Goal: Information Seeking & Learning: Learn about a topic

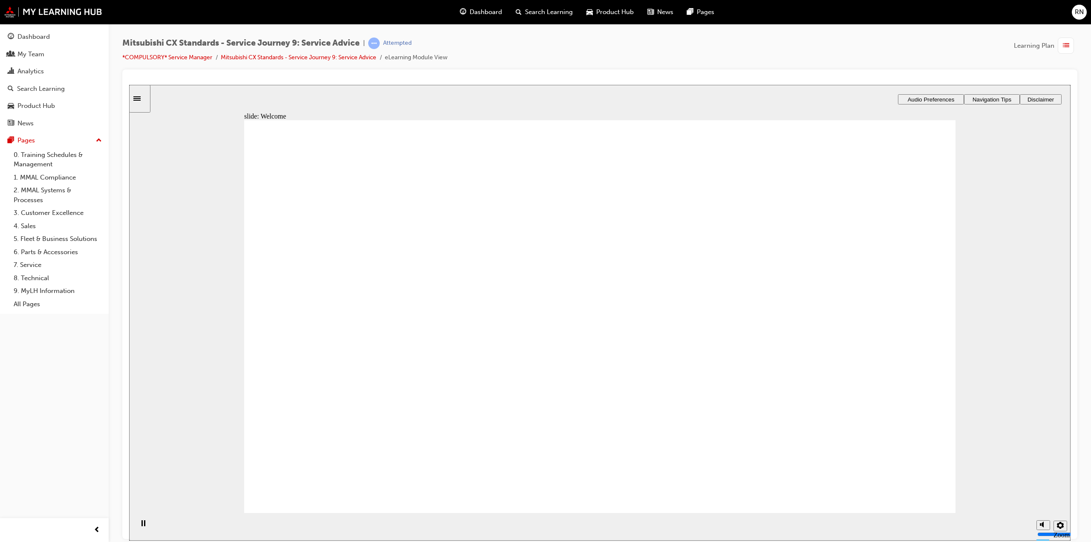
drag, startPoint x: 891, startPoint y: 494, endPoint x: 883, endPoint y: 486, distance: 11.5
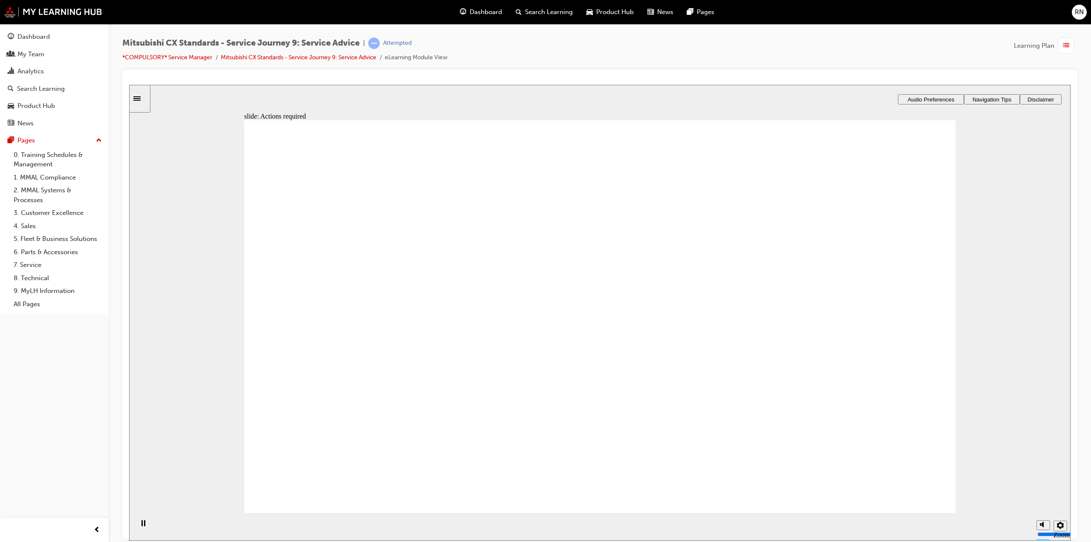
drag, startPoint x: 604, startPoint y: 440, endPoint x: 652, endPoint y: 413, distance: 55.4
drag, startPoint x: 721, startPoint y: 389, endPoint x: 802, endPoint y: 365, distance: 84.0
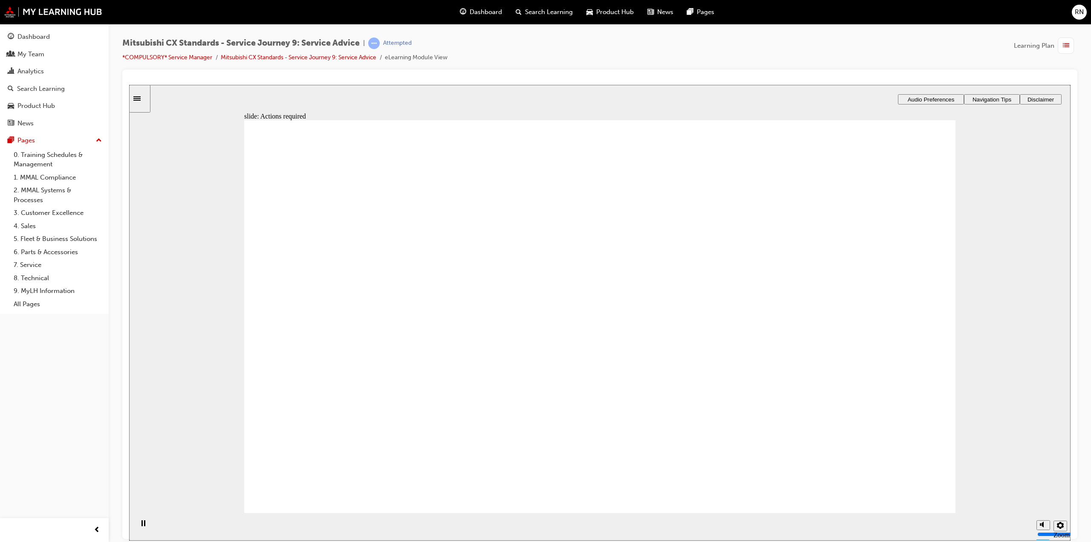
drag, startPoint x: 916, startPoint y: 482, endPoint x: 910, endPoint y: 484, distance: 6.3
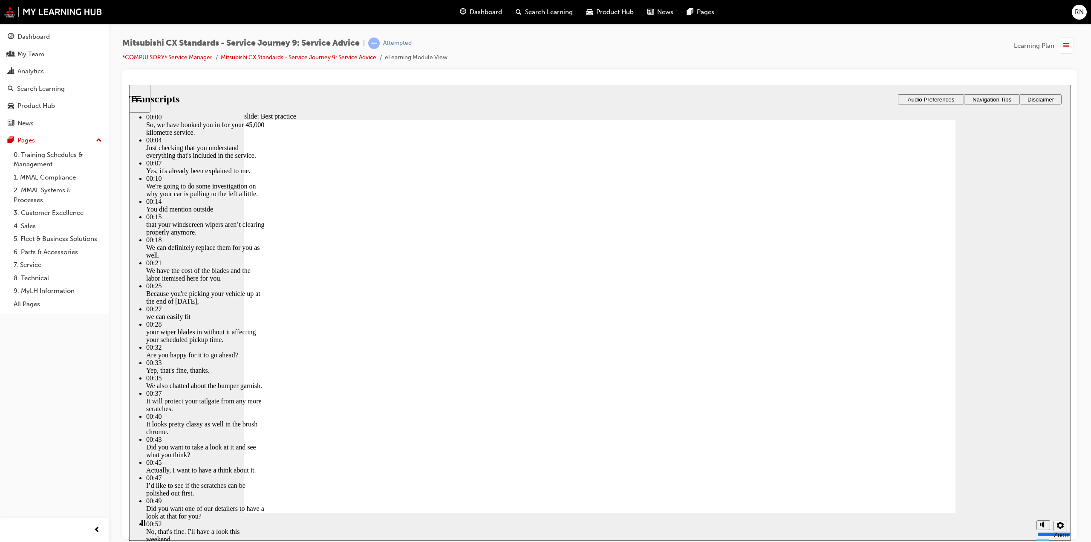
type input "74"
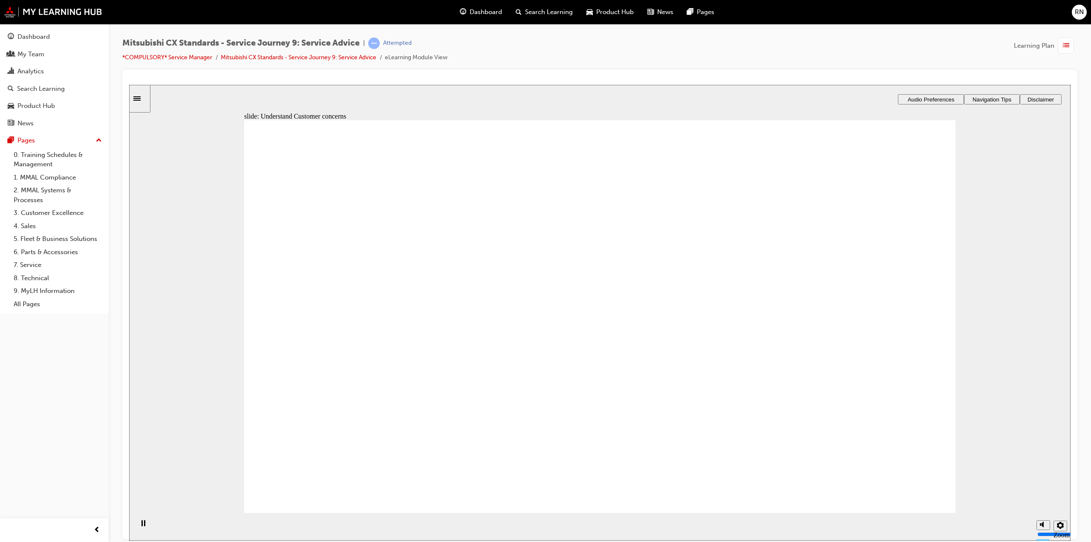
drag, startPoint x: 394, startPoint y: 363, endPoint x: 561, endPoint y: 340, distance: 167.9
drag, startPoint x: 411, startPoint y: 368, endPoint x: 590, endPoint y: 353, distance: 179.7
drag, startPoint x: 408, startPoint y: 365, endPoint x: 861, endPoint y: 279, distance: 460.9
drag, startPoint x: 417, startPoint y: 388, endPoint x: 880, endPoint y: 352, distance: 464.4
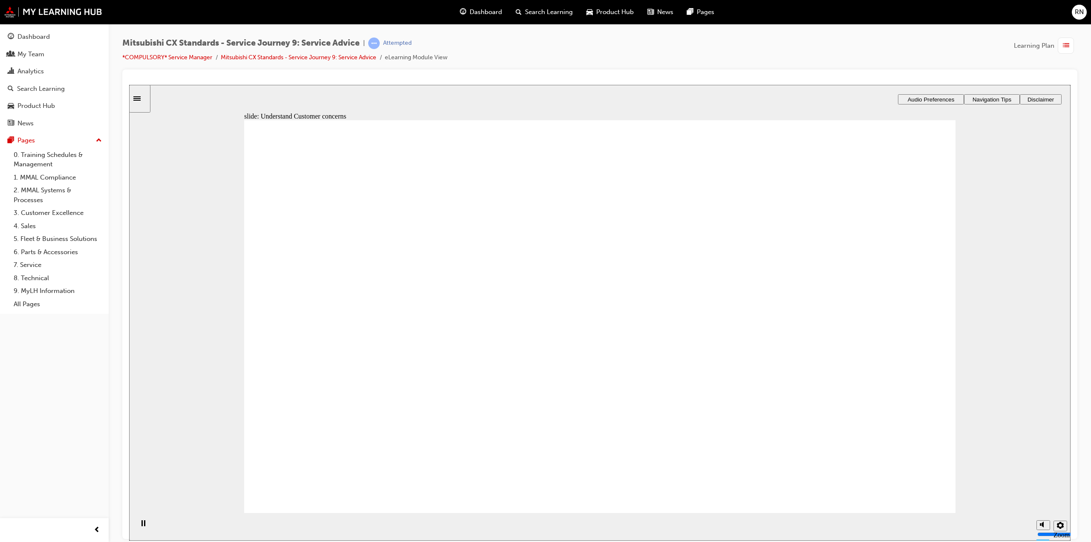
checkbox input "true"
drag, startPoint x: 610, startPoint y: 461, endPoint x: 628, endPoint y: 456, distance: 18.3
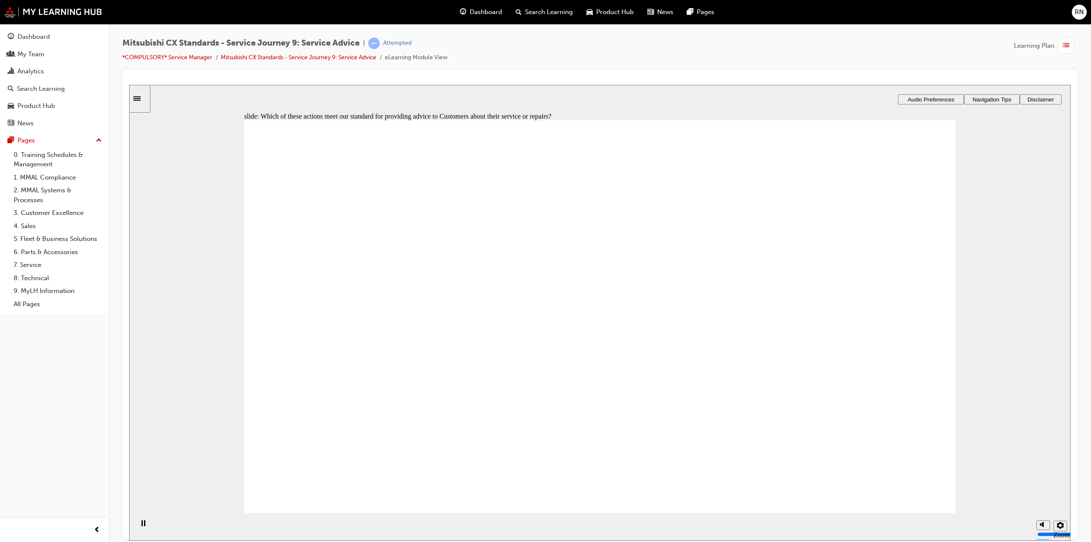
checkbox input "true"
drag, startPoint x: 386, startPoint y: 365, endPoint x: 840, endPoint y: 284, distance: 460.9
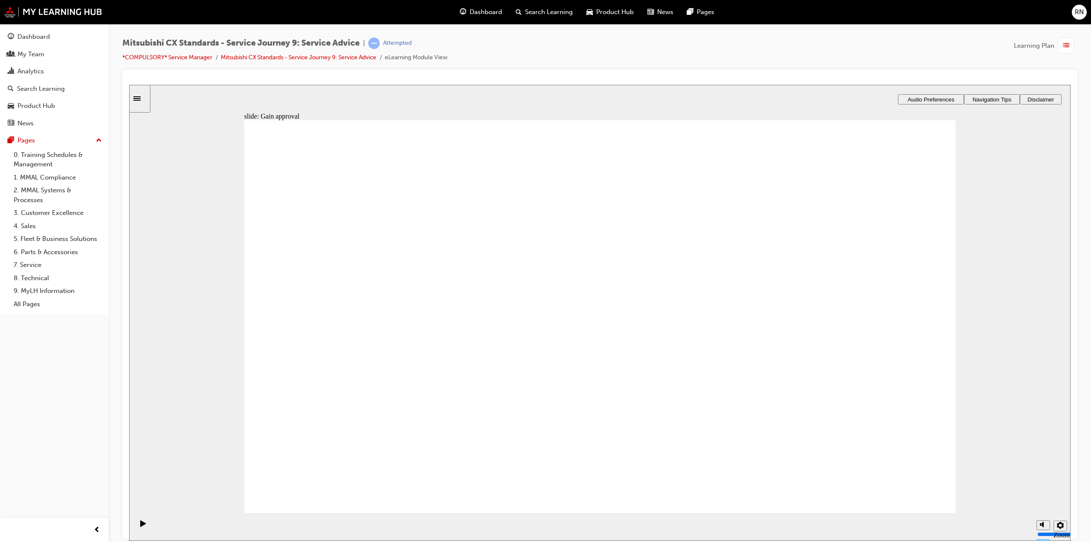
drag, startPoint x: 402, startPoint y: 366, endPoint x: 865, endPoint y: 357, distance: 462.7
drag, startPoint x: 397, startPoint y: 358, endPoint x: 580, endPoint y: 278, distance: 199.7
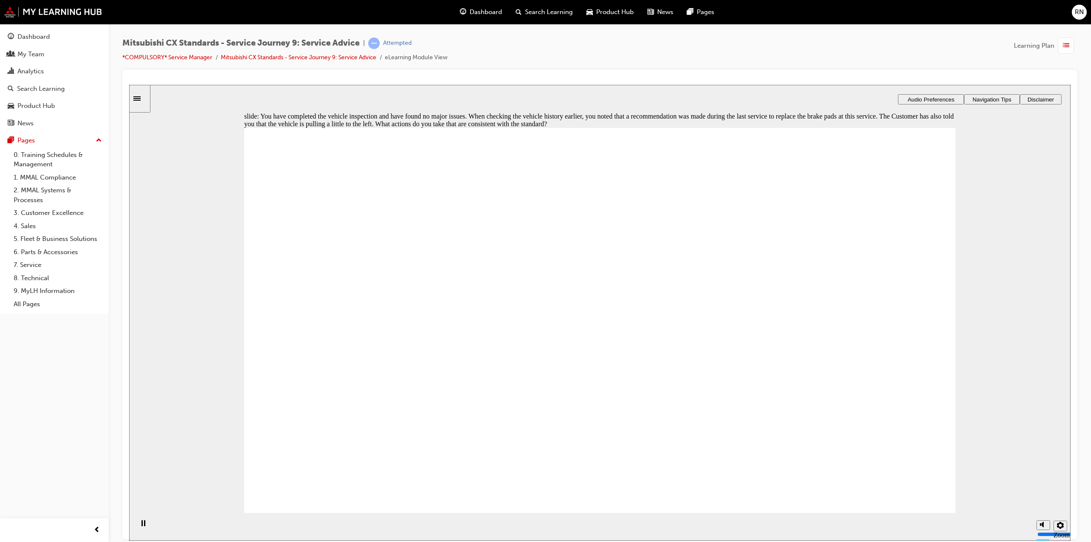
checkbox input "true"
drag, startPoint x: 291, startPoint y: 436, endPoint x: 412, endPoint y: 470, distance: 125.4
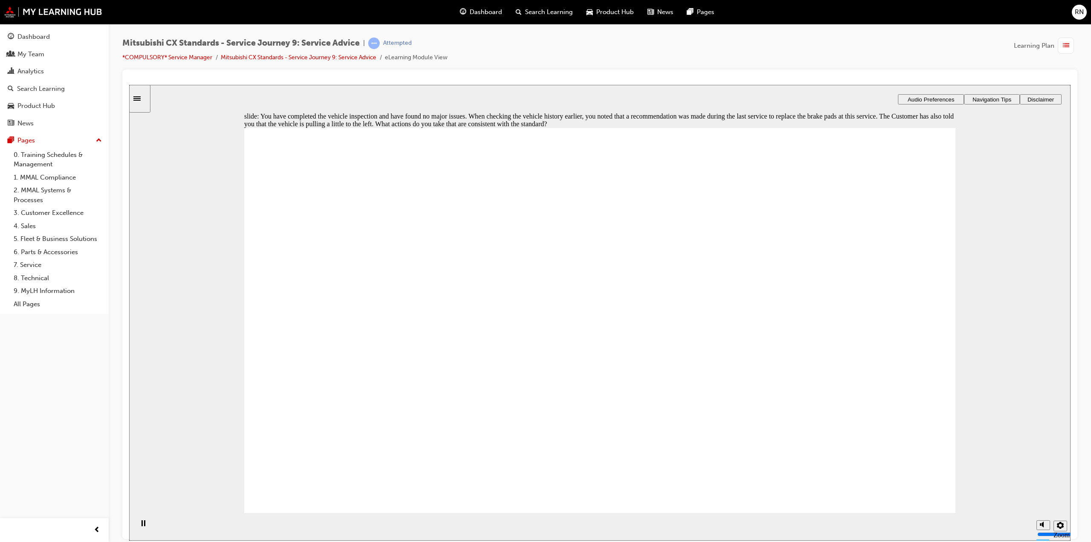
checkbox input "true"
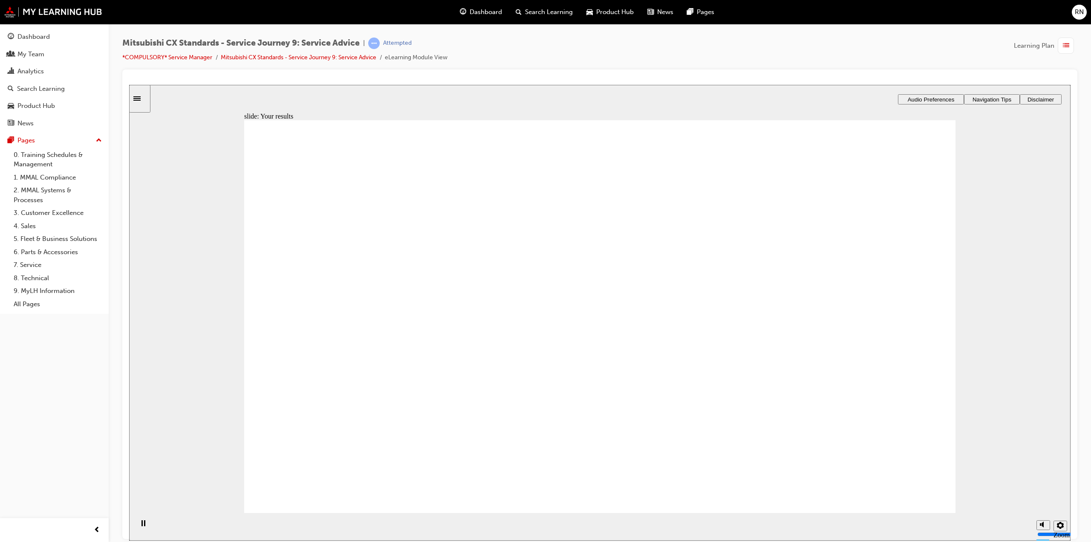
checkbox input "true"
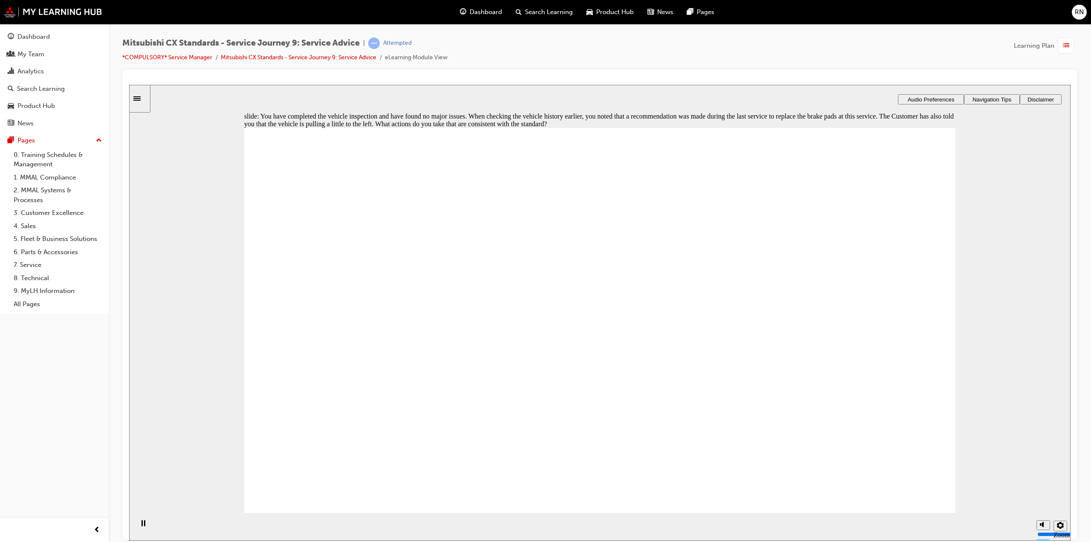
checkbox input "true"
drag, startPoint x: 288, startPoint y: 367, endPoint x: 290, endPoint y: 315, distance: 51.2
checkbox input "true"
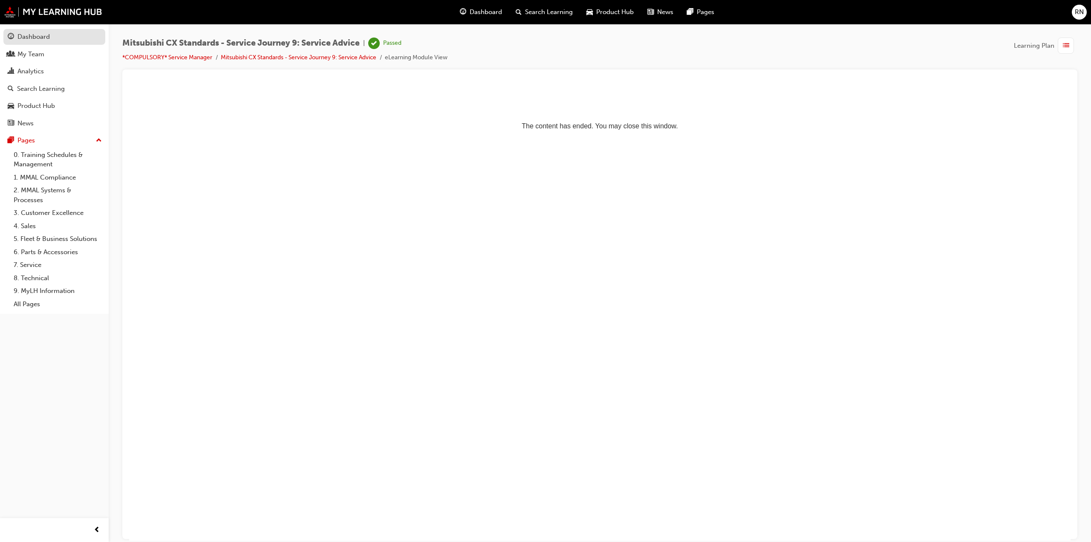
click at [54, 36] on div "Dashboard" at bounding box center [54, 37] width 93 height 11
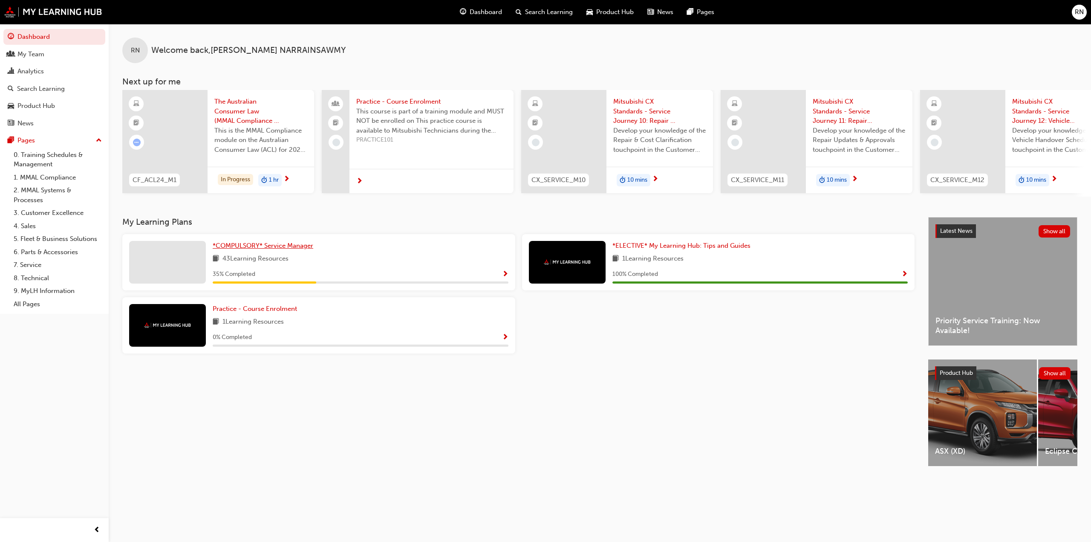
click at [253, 248] on span "*COMPULSORY* Service Manager" at bounding box center [263, 246] width 101 height 8
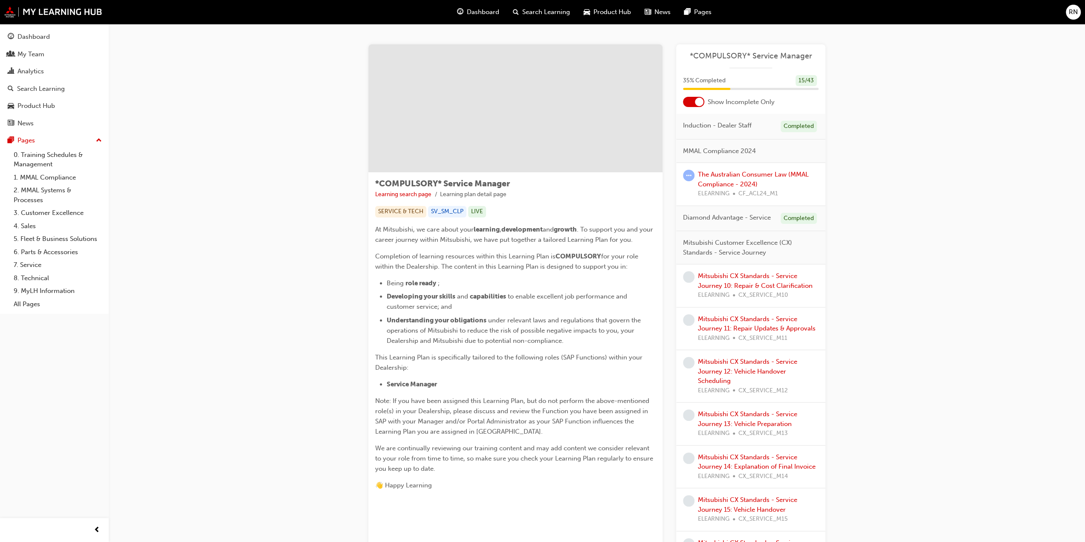
click at [700, 106] on div at bounding box center [693, 102] width 21 height 10
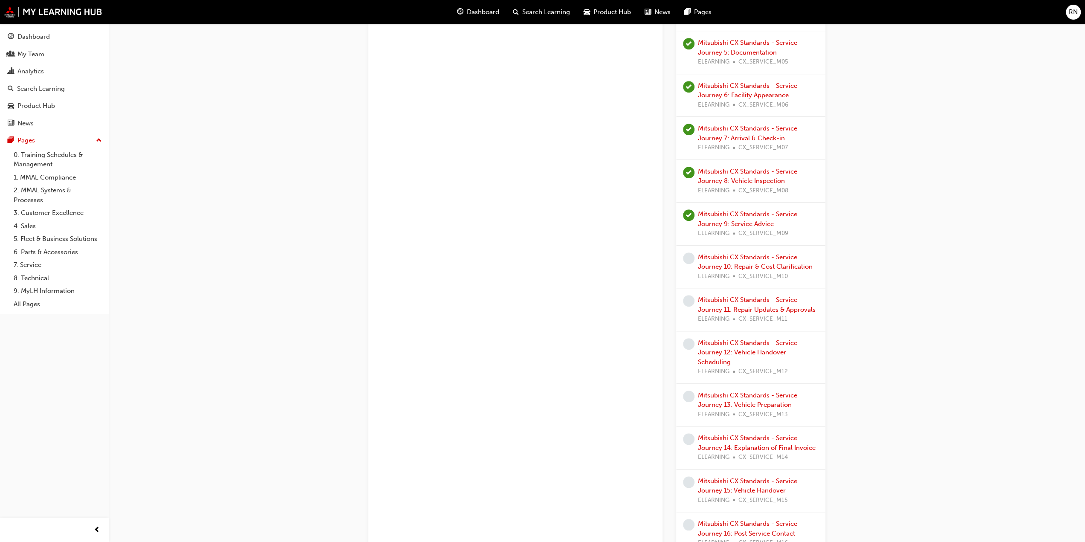
scroll to position [588, 0]
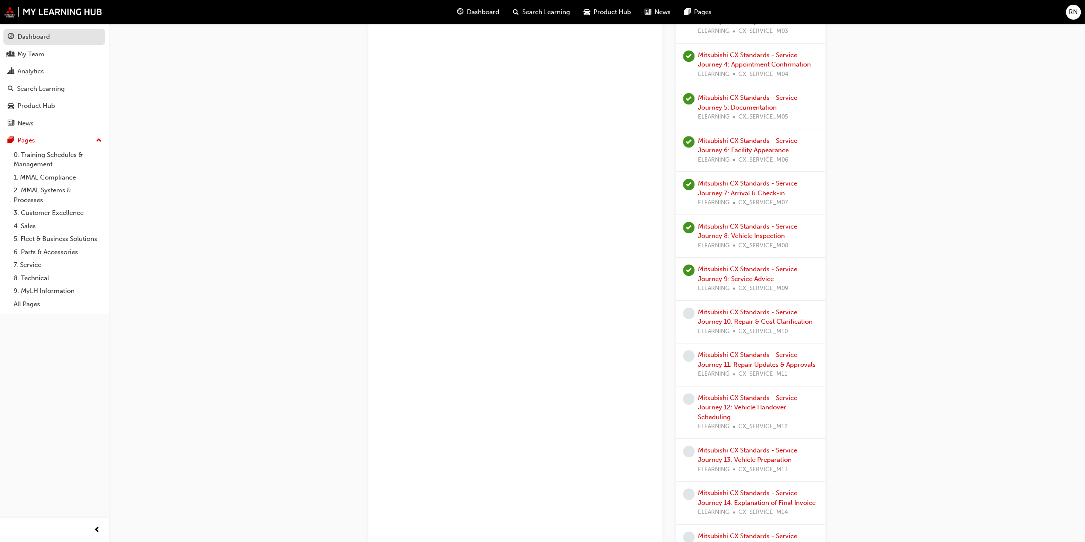
click at [41, 37] on div "Dashboard" at bounding box center [33, 37] width 32 height 10
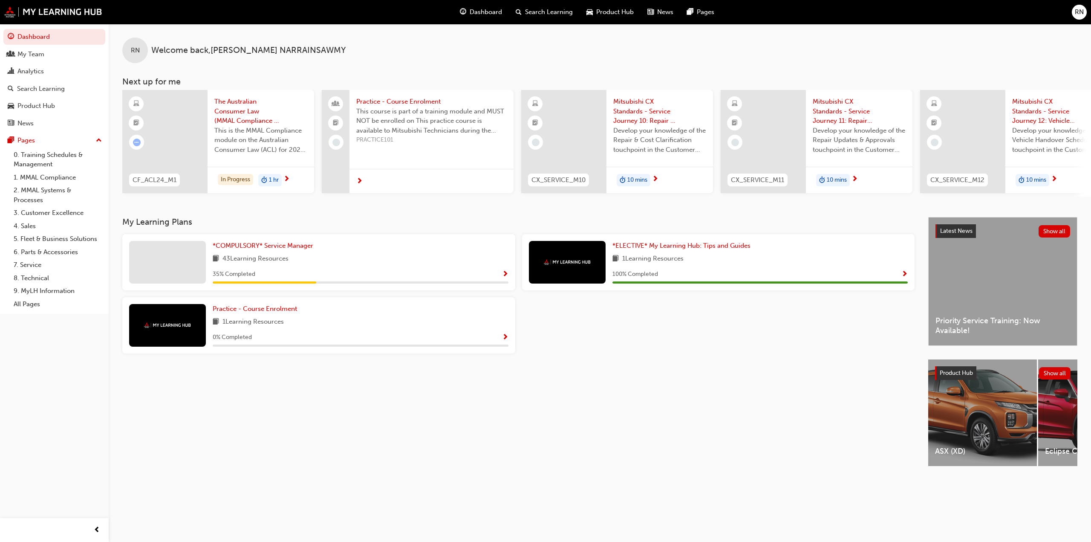
click at [507, 275] on span "Show Progress" at bounding box center [505, 275] width 6 height 8
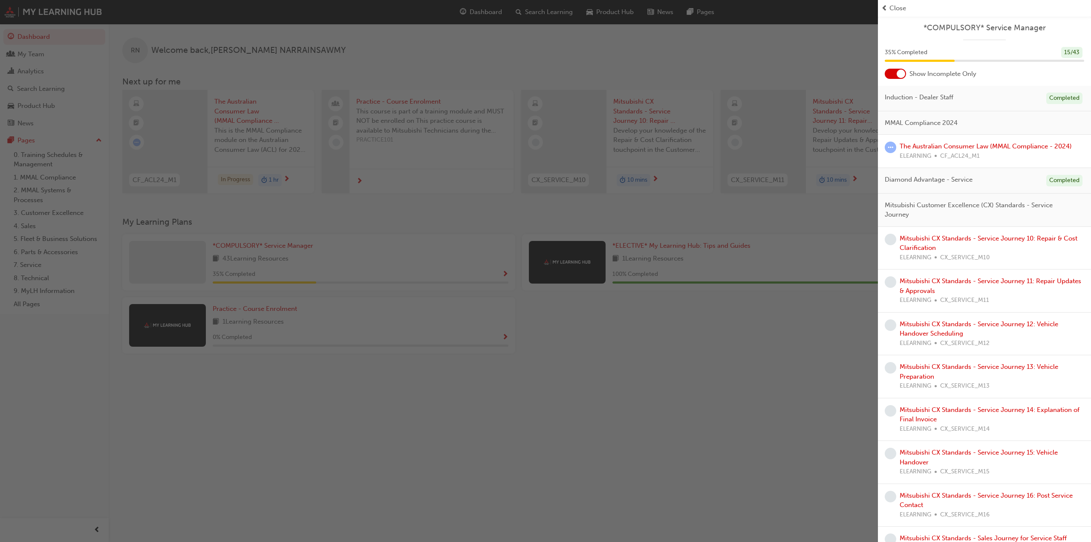
scroll to position [128, 0]
